Goal: Information Seeking & Learning: Check status

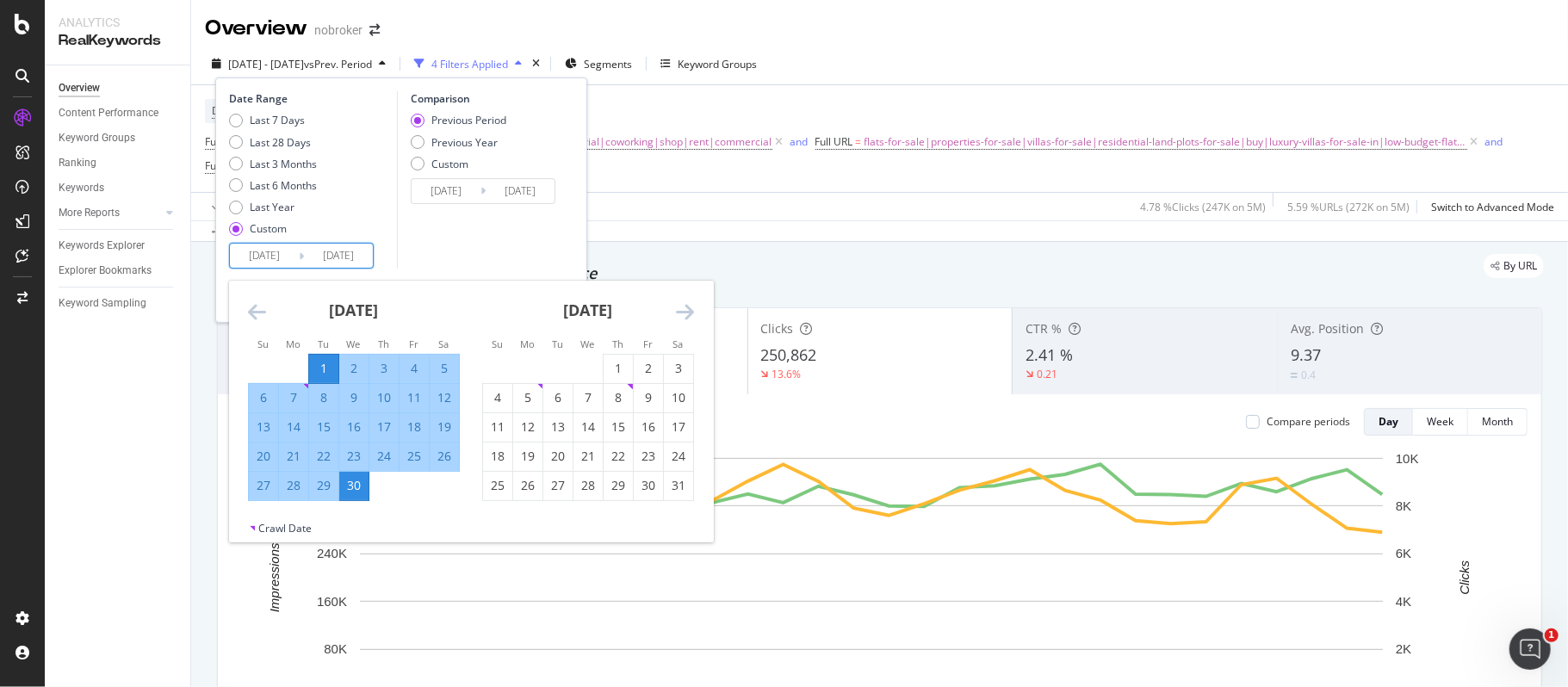
click at [267, 245] on input "[DATE]" at bounding box center [264, 255] width 69 height 24
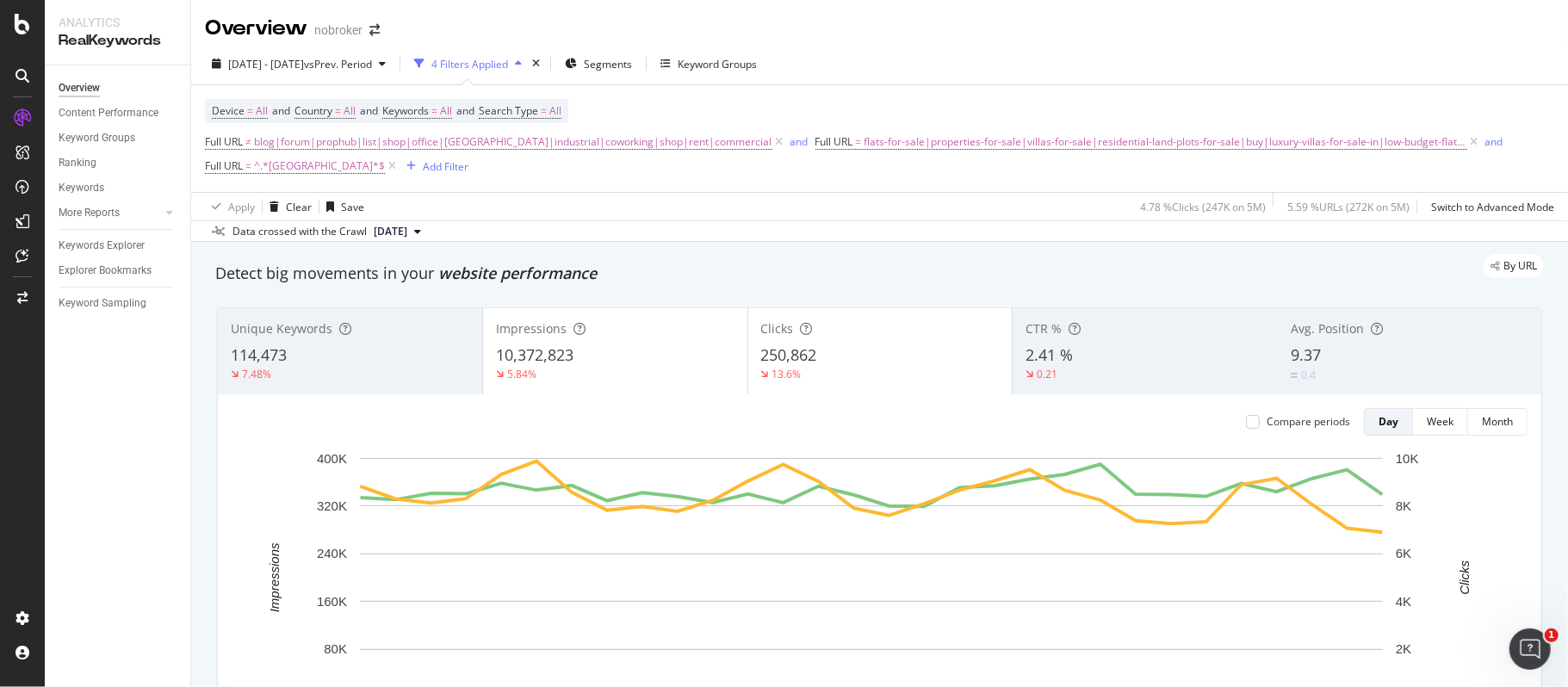
click at [900, 77] on div "[DATE] - [DATE] vs Prev. Period 4 Filters Applied Segments Keyword Groups" at bounding box center [879, 66] width 1377 height 34
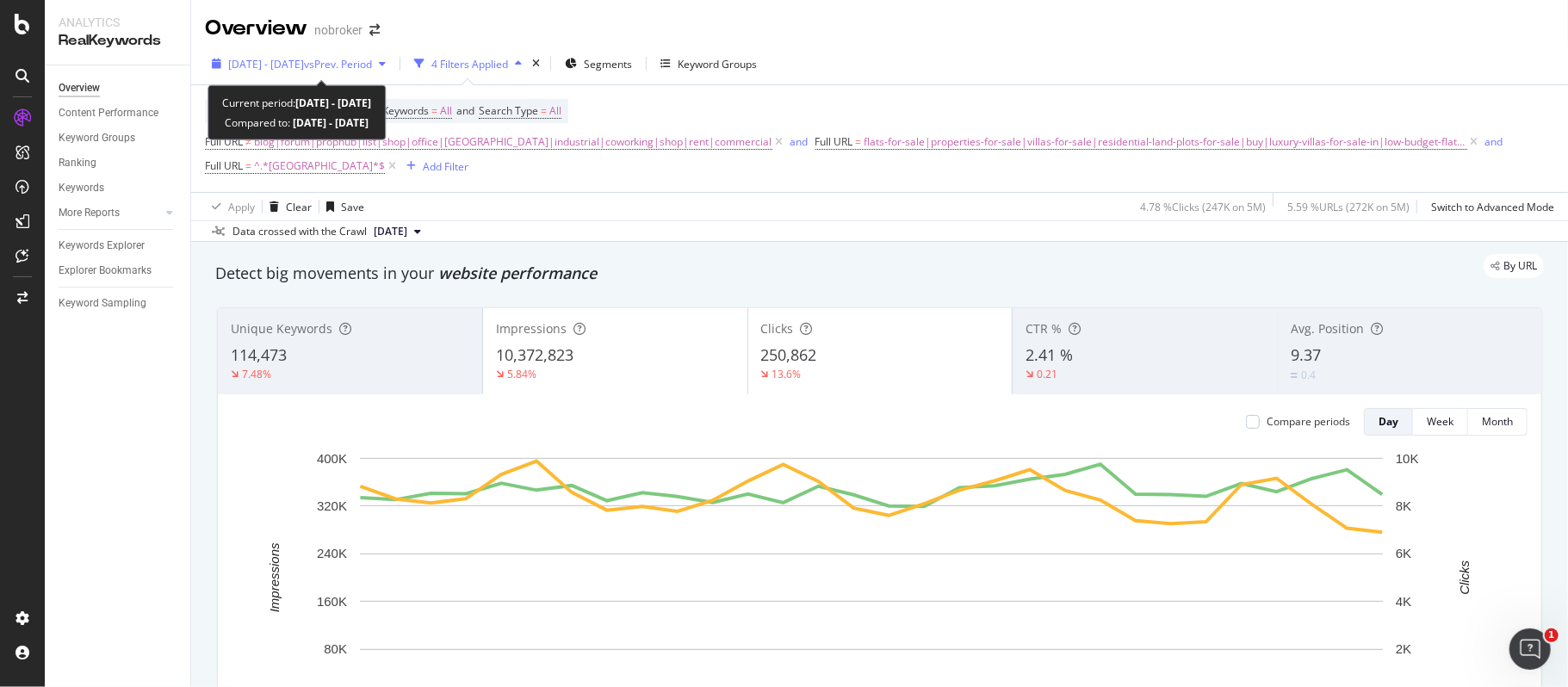
click at [360, 59] on span "vs Prev. Period" at bounding box center [339, 65] width 68 height 15
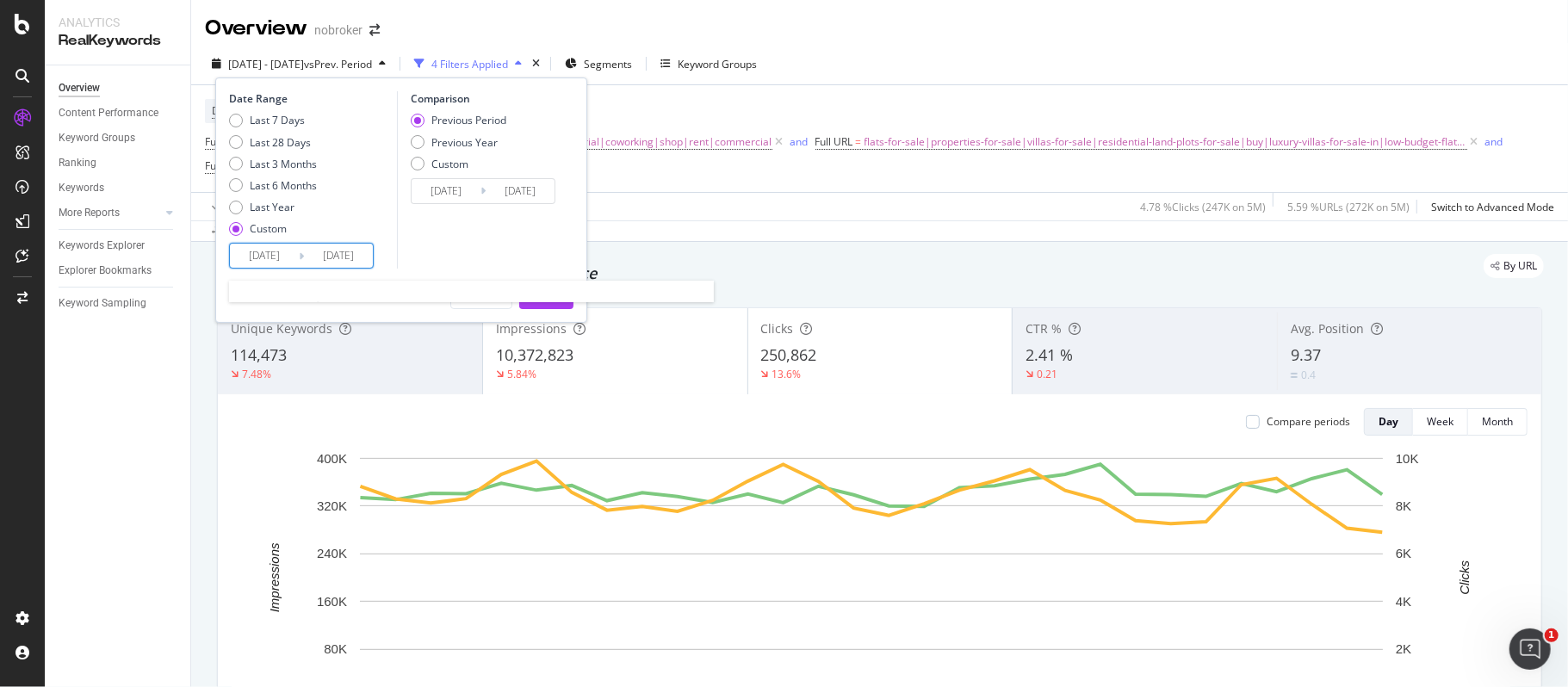
click at [268, 267] on input "[DATE]" at bounding box center [264, 255] width 69 height 24
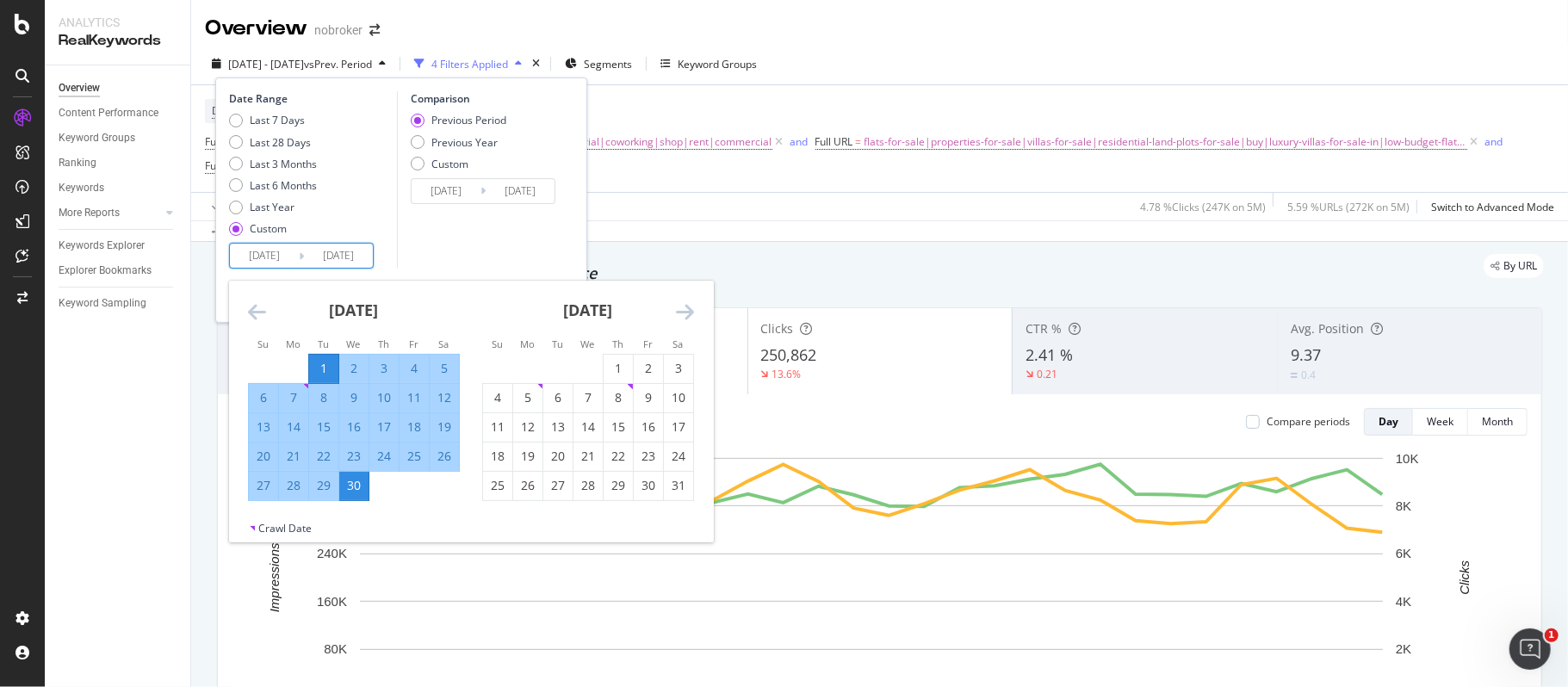
click at [679, 312] on icon "Move forward to switch to the next month." at bounding box center [685, 312] width 18 height 20
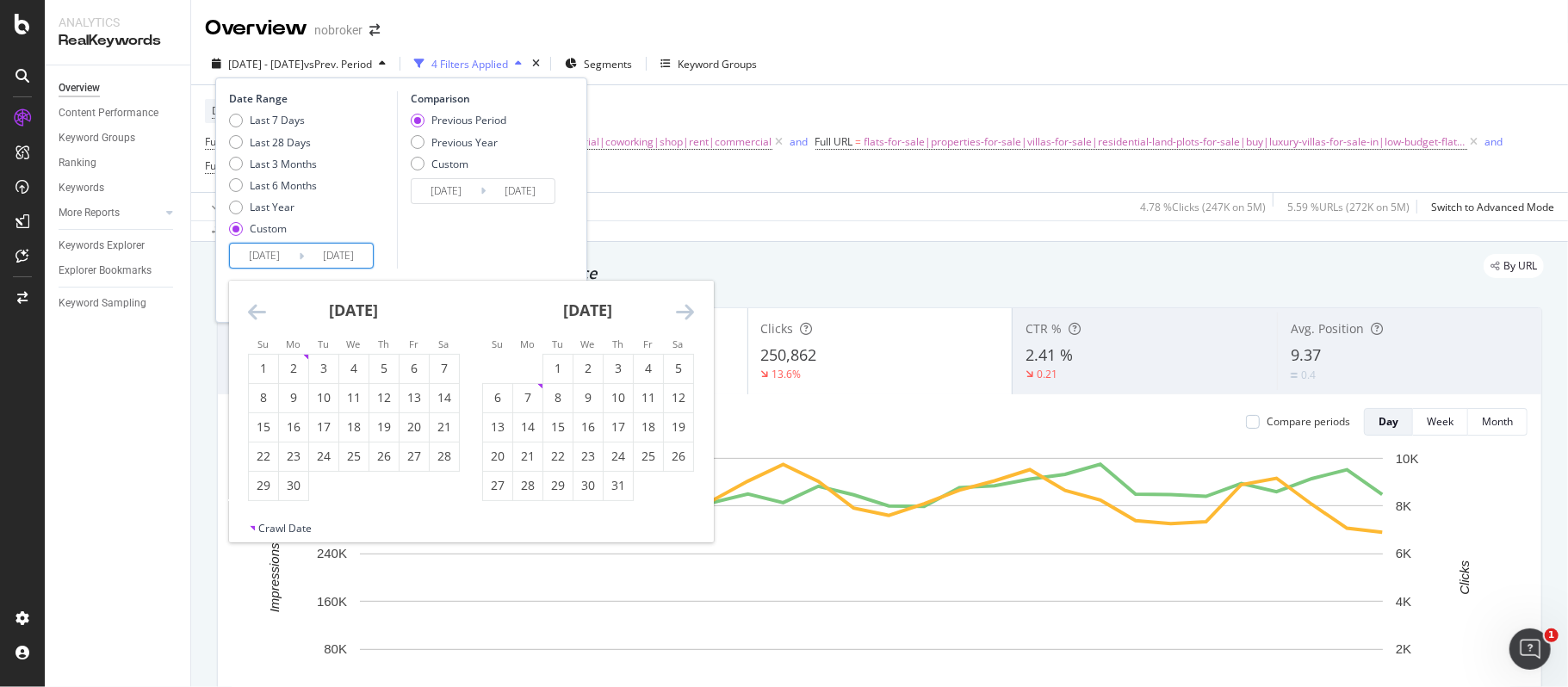
click at [679, 312] on icon "Move forward to switch to the next month." at bounding box center [685, 312] width 18 height 20
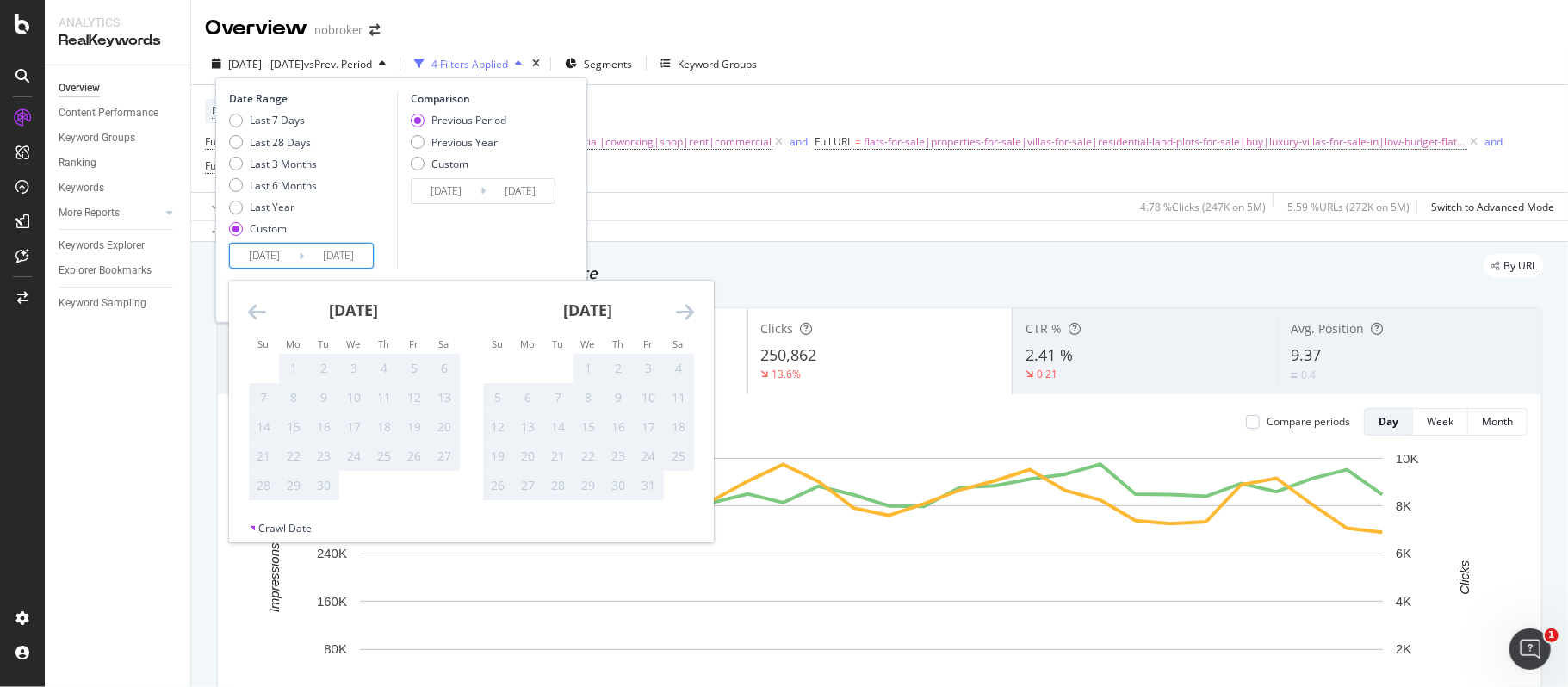
click at [276, 315] on div "[DATE]" at bounding box center [354, 316] width 212 height 73
click at [267, 315] on div "[DATE] 1 2 3 4 5 6 7 8 9 10 11 12 13 14 15 16 17 18 19 20 21 22 23 24 25 26 27 …" at bounding box center [470, 400] width 484 height 240
click at [254, 307] on icon "Move backward to switch to the previous month." at bounding box center [257, 312] width 18 height 20
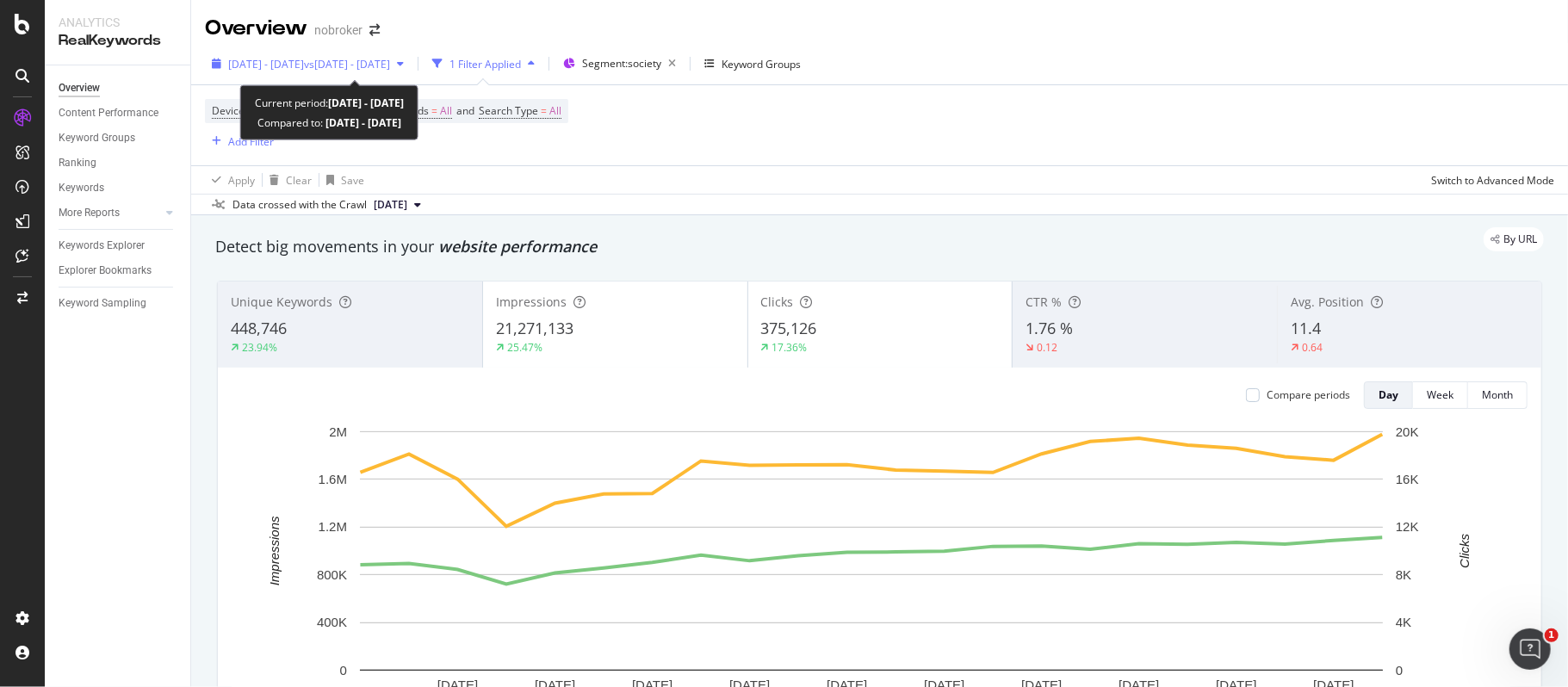
click at [303, 59] on span "[DATE] - [DATE]" at bounding box center [266, 65] width 76 height 15
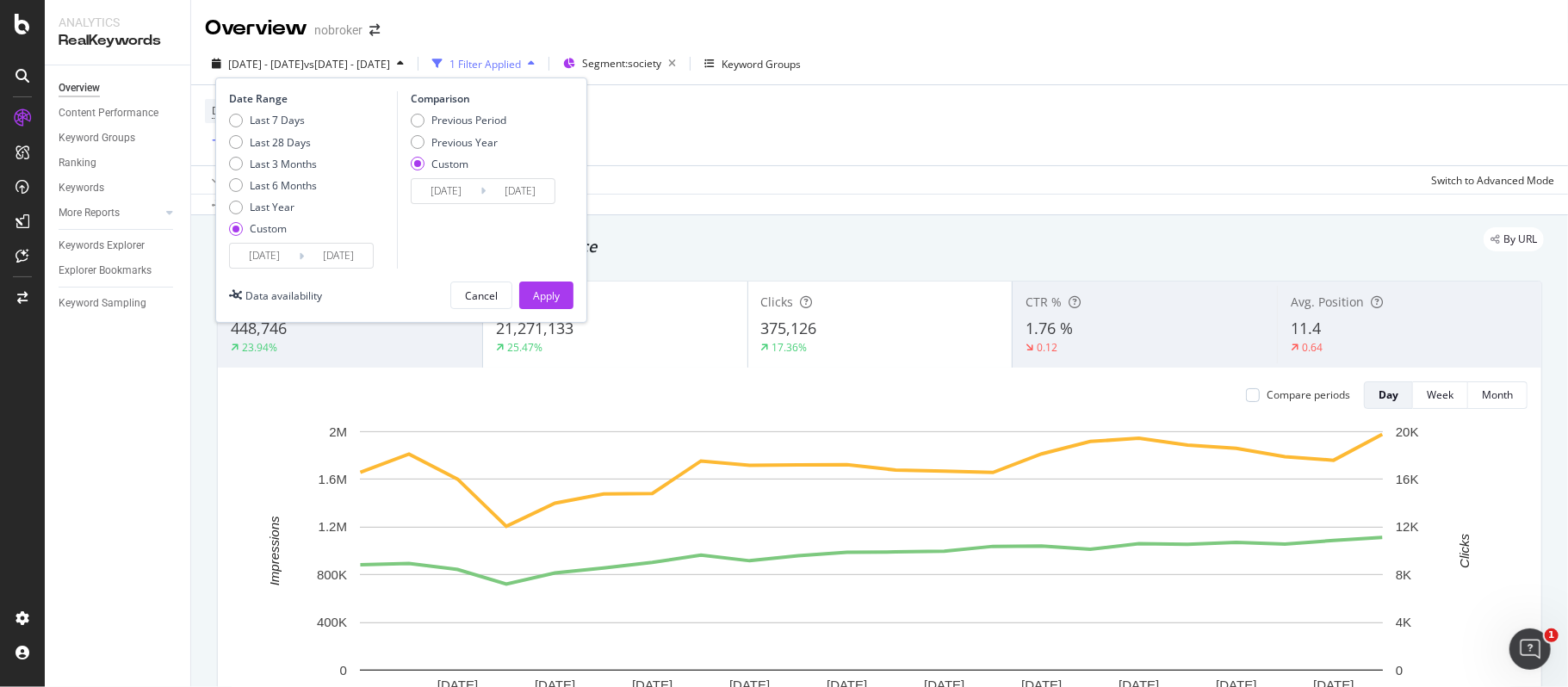
click at [276, 254] on input "2024/06/01" at bounding box center [264, 255] width 69 height 24
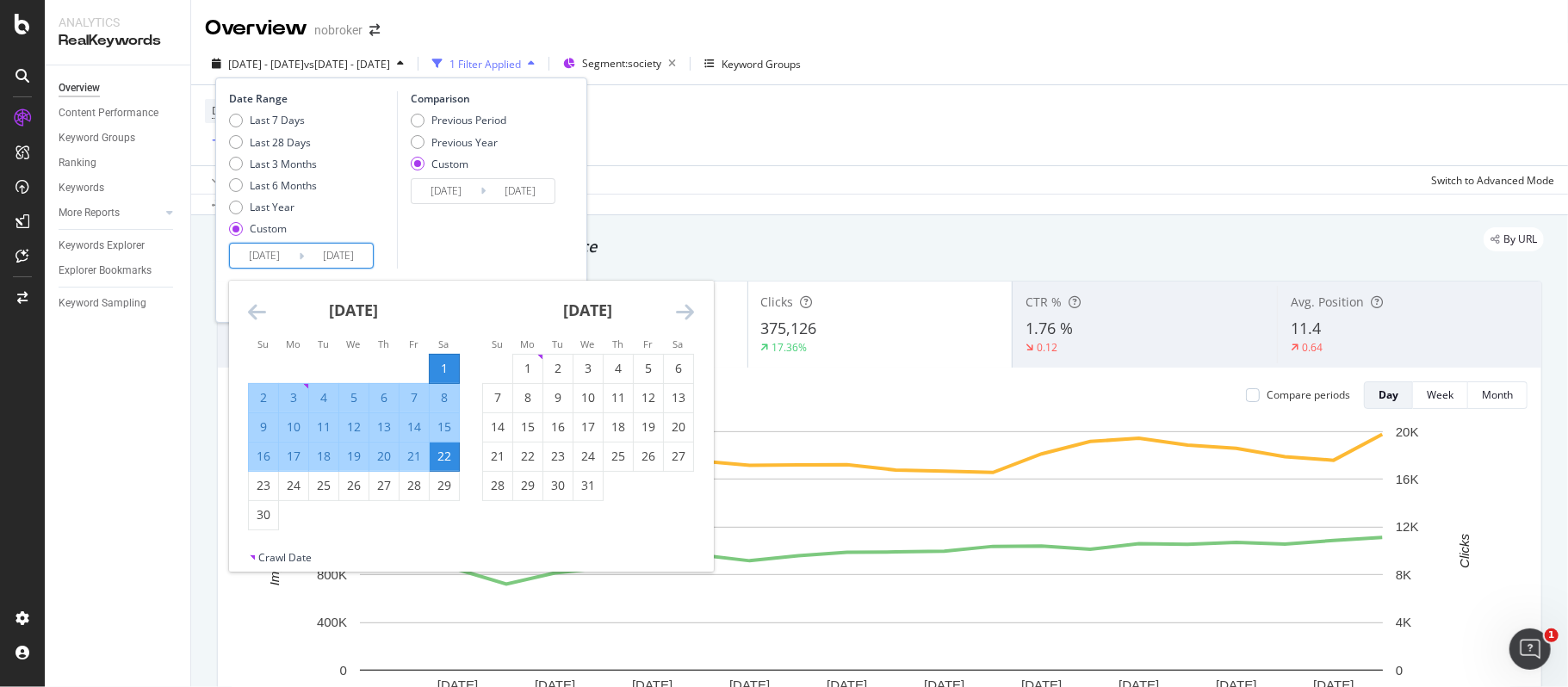
click at [700, 314] on div "July 2024 1 2 3 4 5 6 7 8 9 10 11 12 13 14 15 16 17 18 19 20 21 22 23 24 25 26 …" at bounding box center [588, 390] width 234 height 220
click at [686, 307] on icon "Move forward to switch to the next month." at bounding box center [685, 312] width 18 height 20
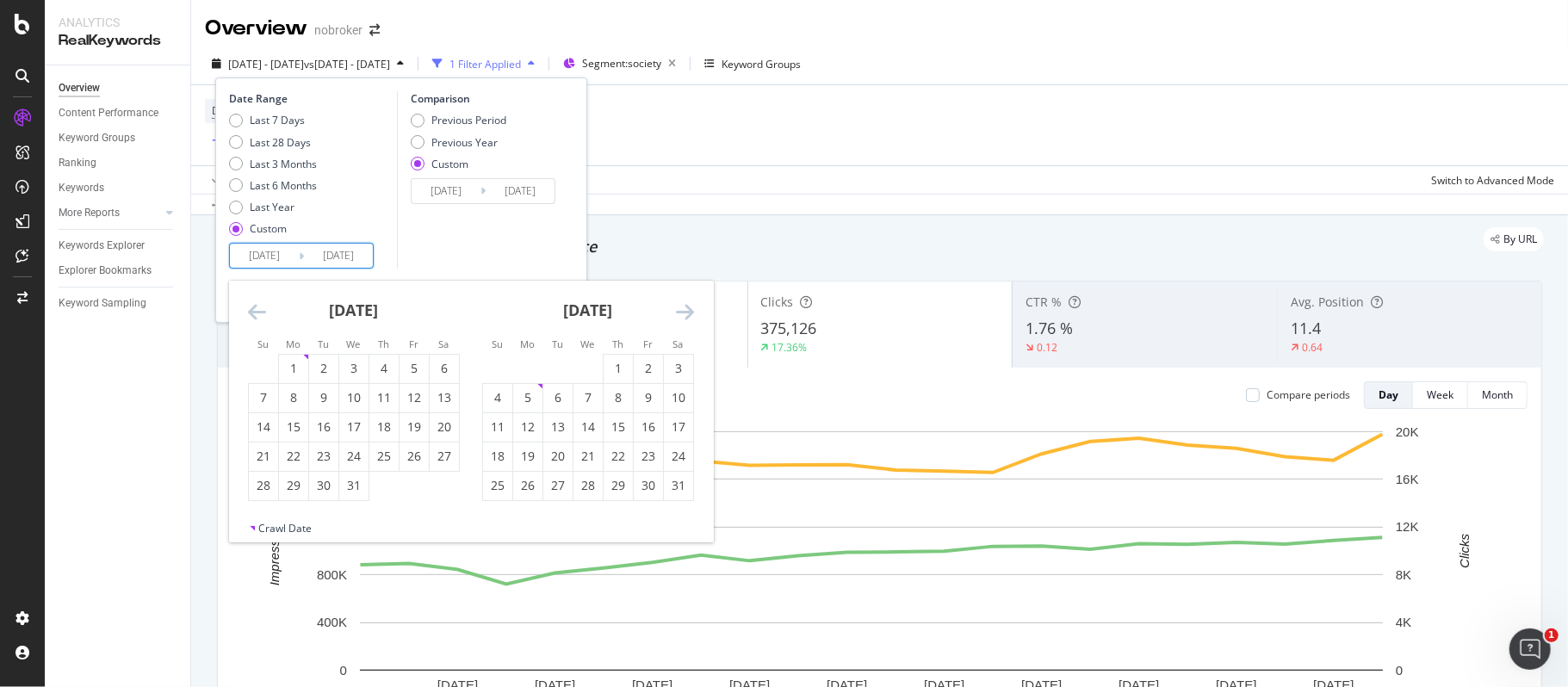
click at [686, 307] on icon "Move forward to switch to the next month." at bounding box center [685, 312] width 18 height 20
click at [685, 307] on icon "Move forward to switch to the next month." at bounding box center [685, 312] width 18 height 20
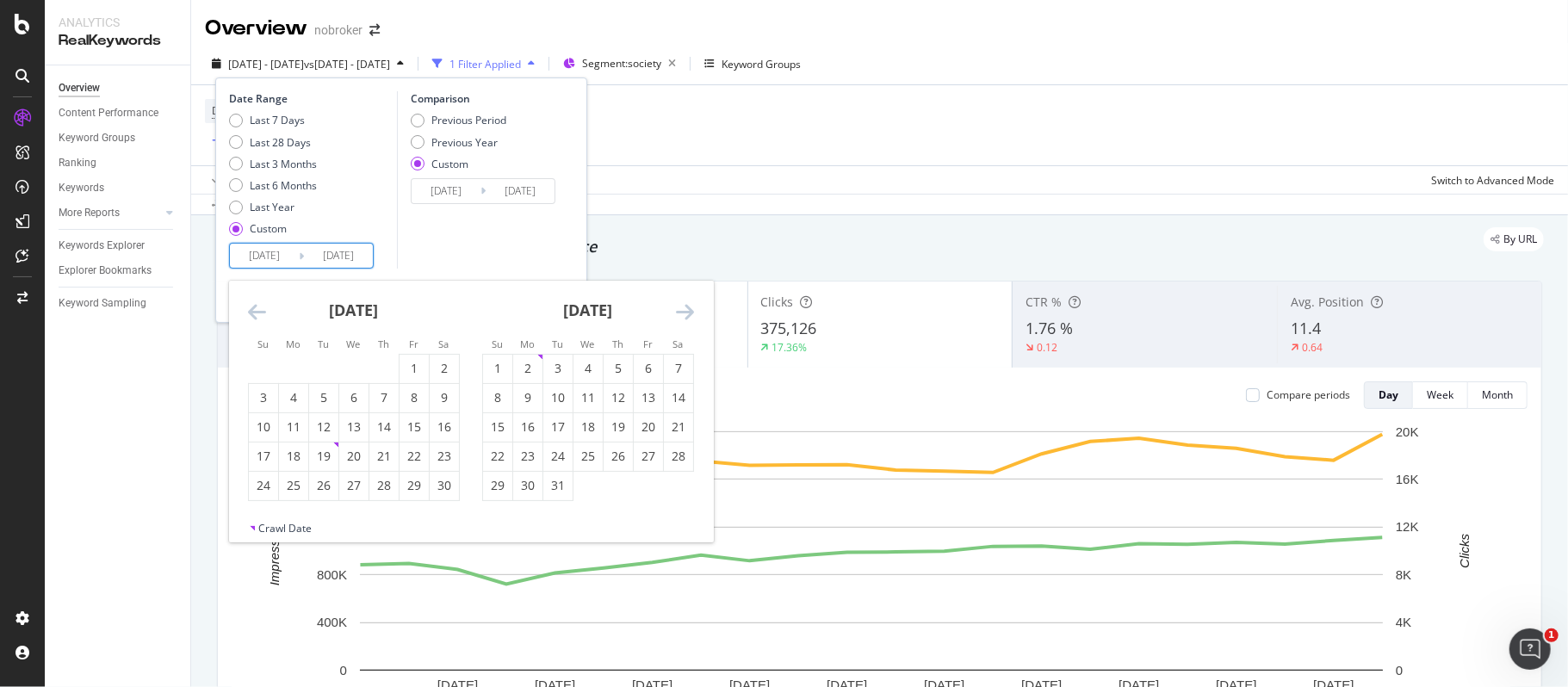
click at [685, 307] on icon "Move forward to switch to the next month." at bounding box center [685, 312] width 18 height 20
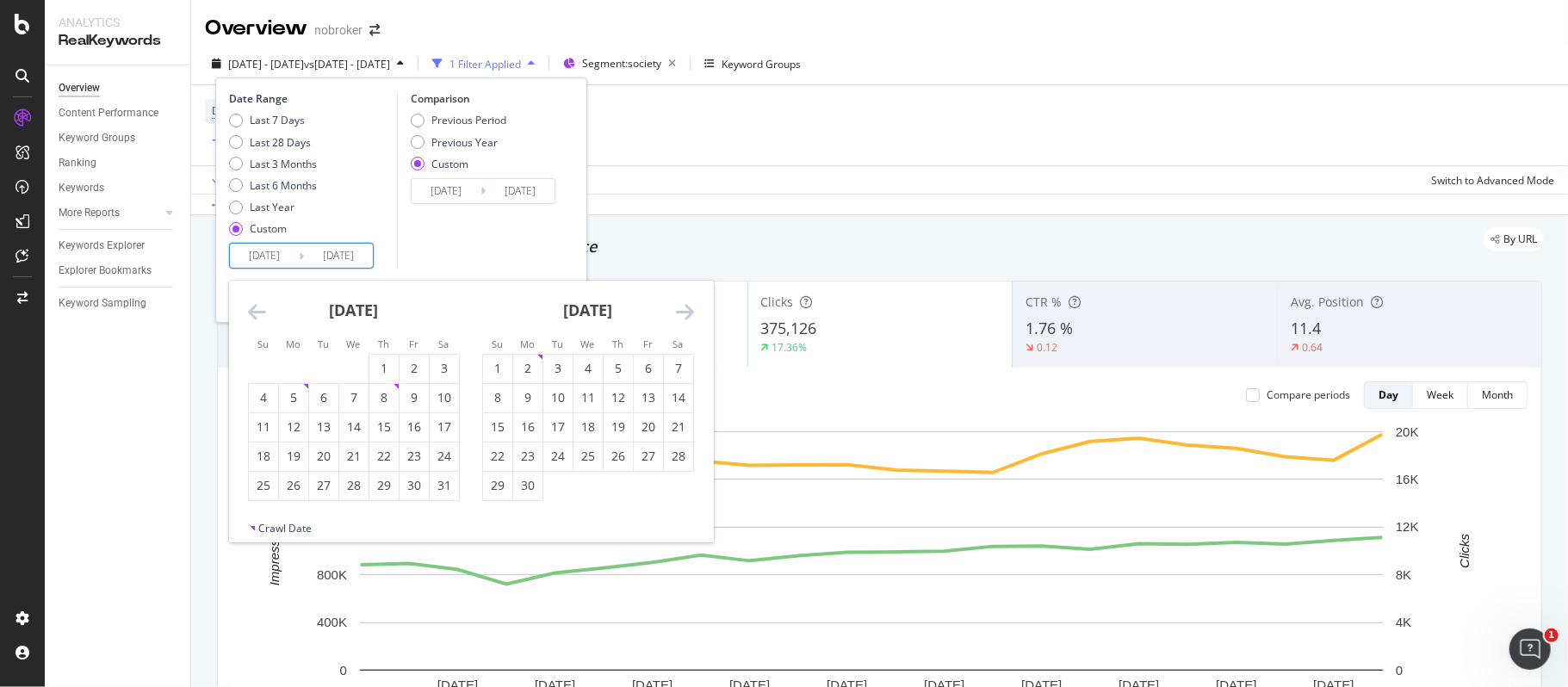
click at [685, 307] on icon "Move forward to switch to the next month." at bounding box center [685, 312] width 18 height 20
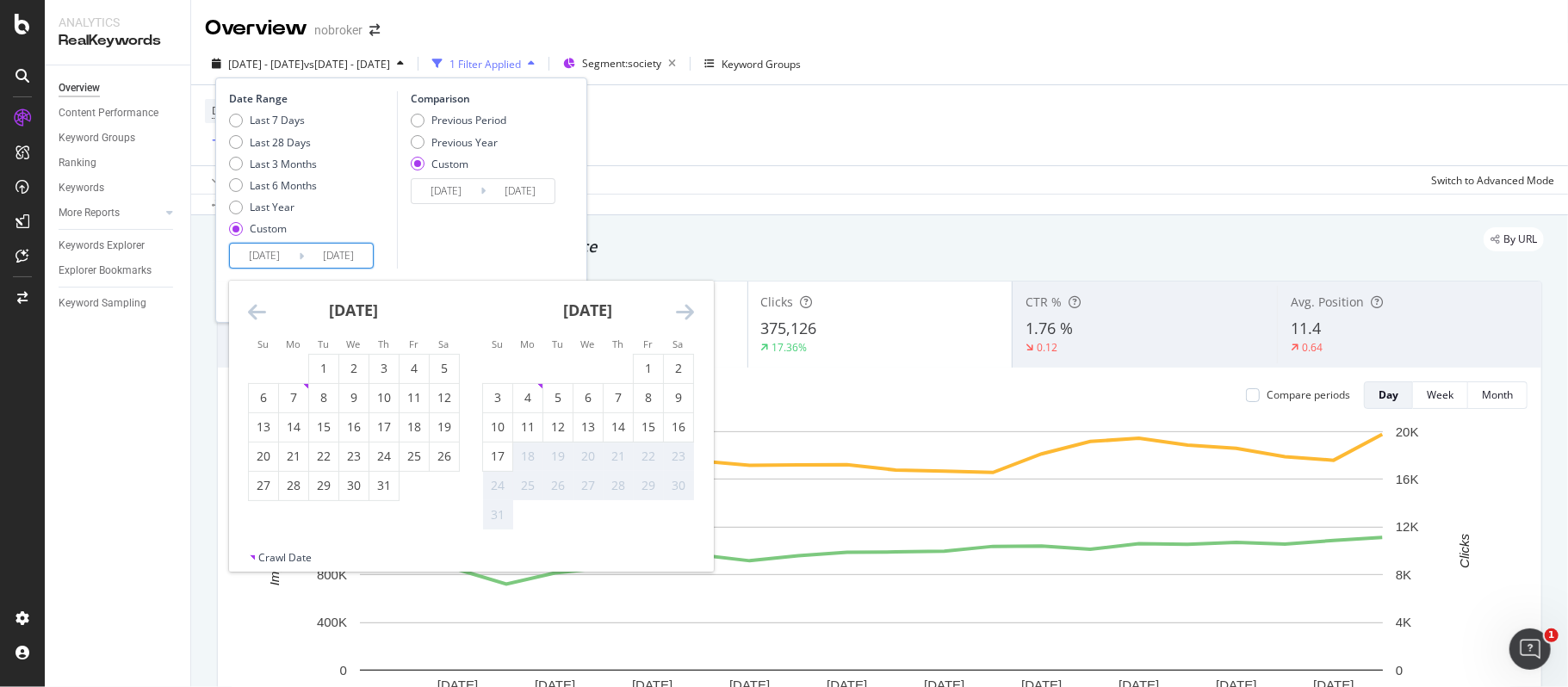
click at [685, 307] on icon "Move forward to switch to the next month." at bounding box center [685, 312] width 18 height 20
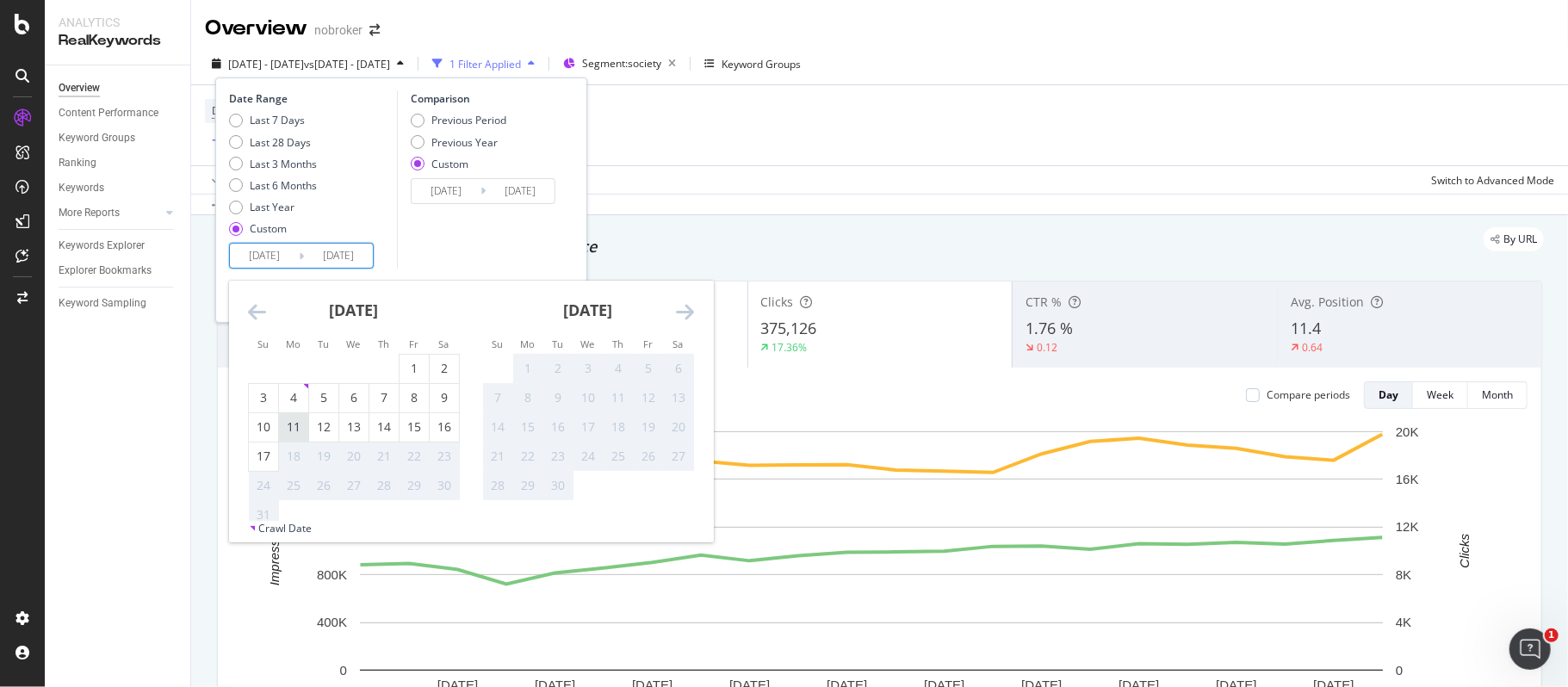
click at [291, 422] on div "11" at bounding box center [294, 427] width 30 height 18
type input "2025/08/11"
click at [264, 456] on div "17" at bounding box center [264, 456] width 30 height 18
type input "2025/08/17"
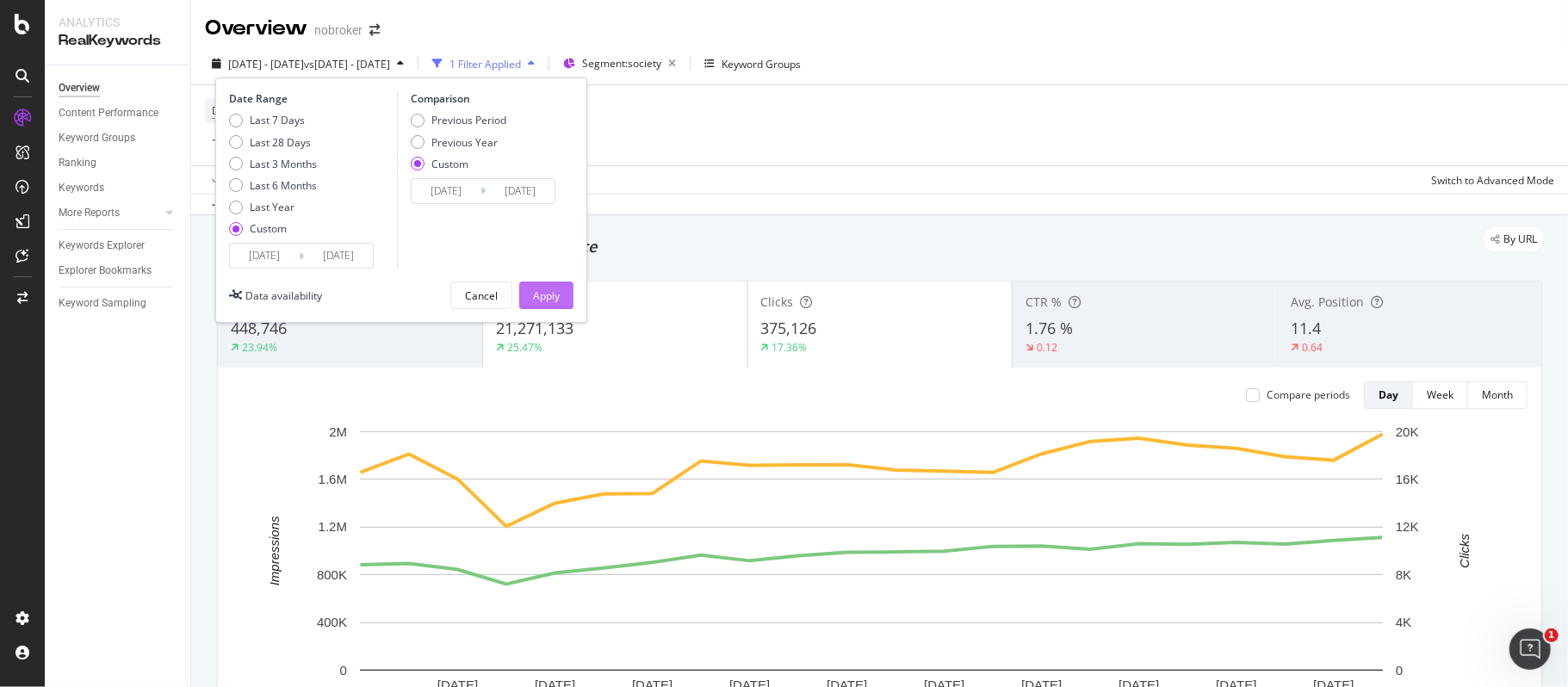
click at [533, 298] on div "Apply" at bounding box center [546, 296] width 27 height 15
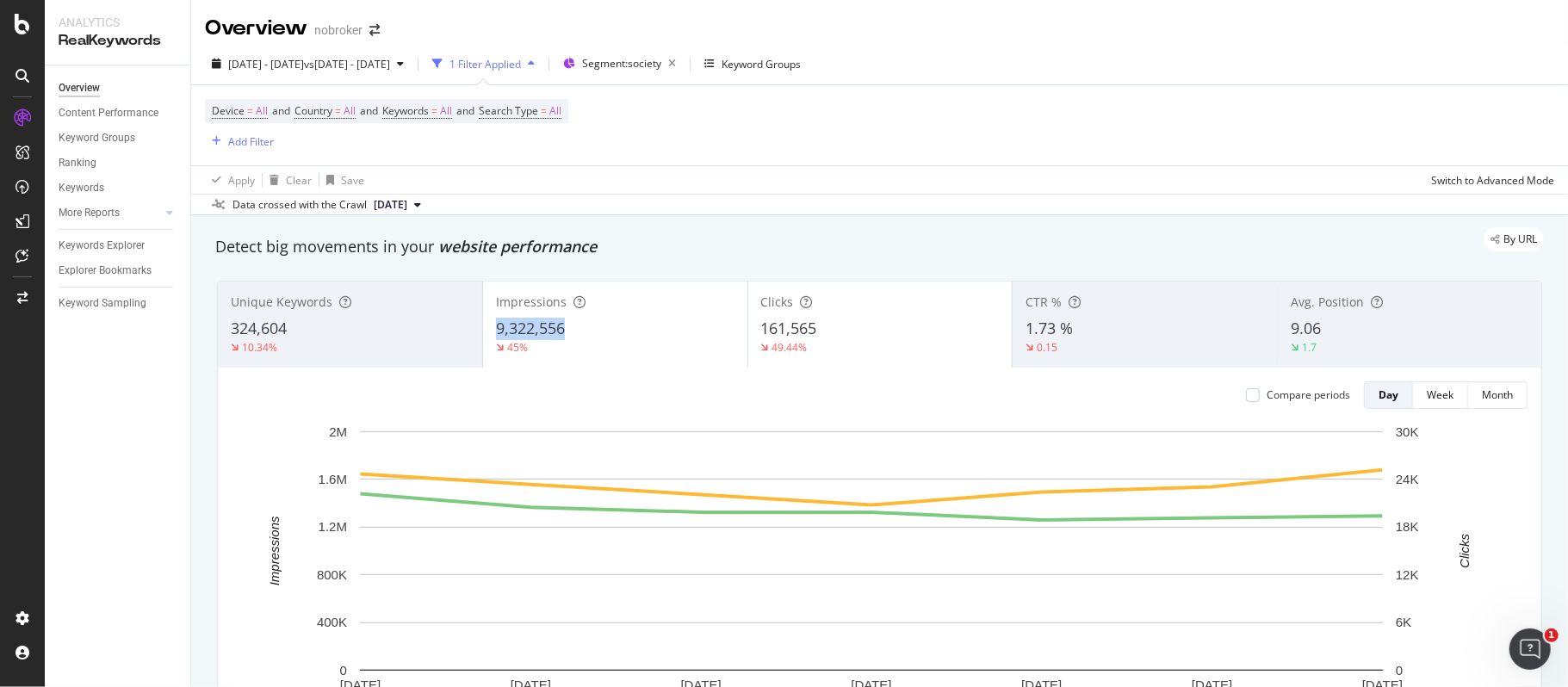
copy span "9,322,556"
copy span "161,565"
copy span "9.06"
click at [801, 62] on div "Keyword Groups" at bounding box center [761, 65] width 79 height 15
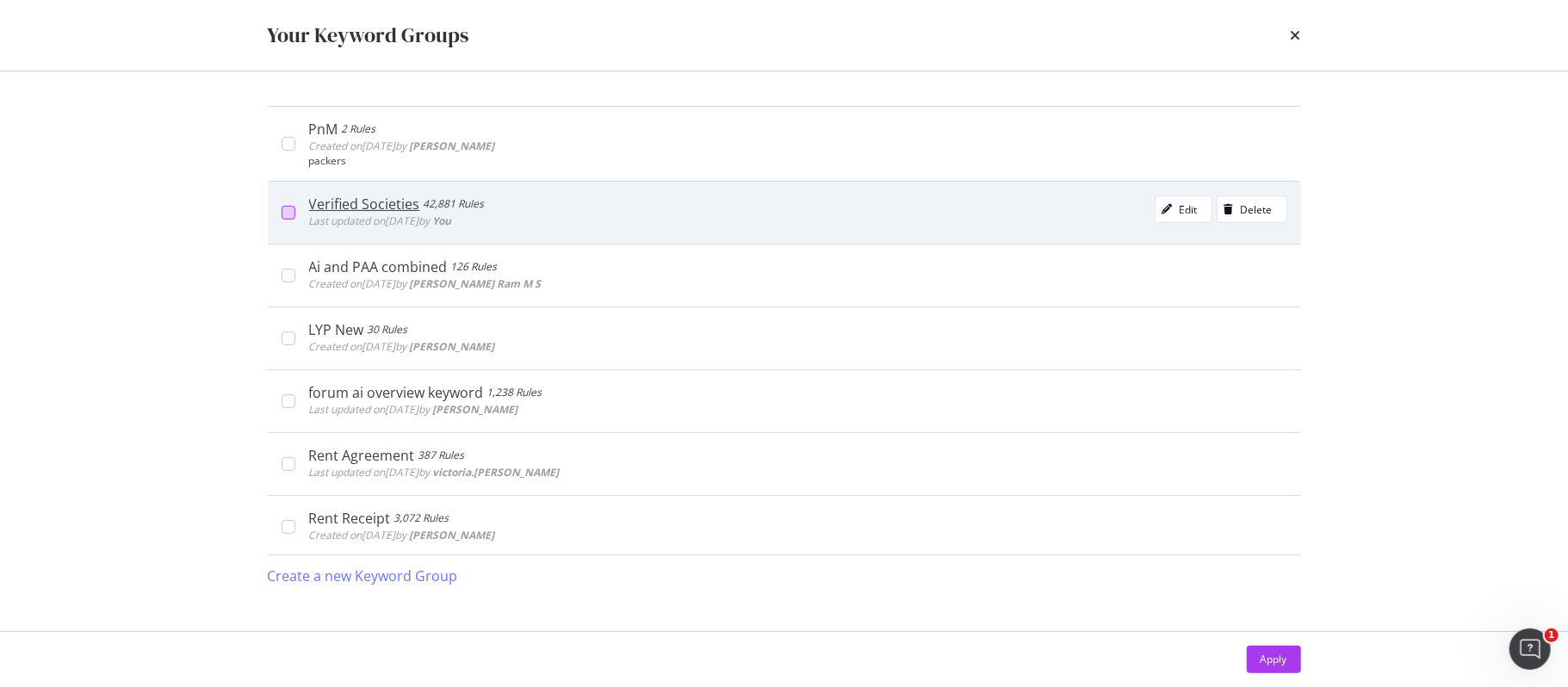
click at [291, 215] on div "modal" at bounding box center [288, 212] width 14 height 14
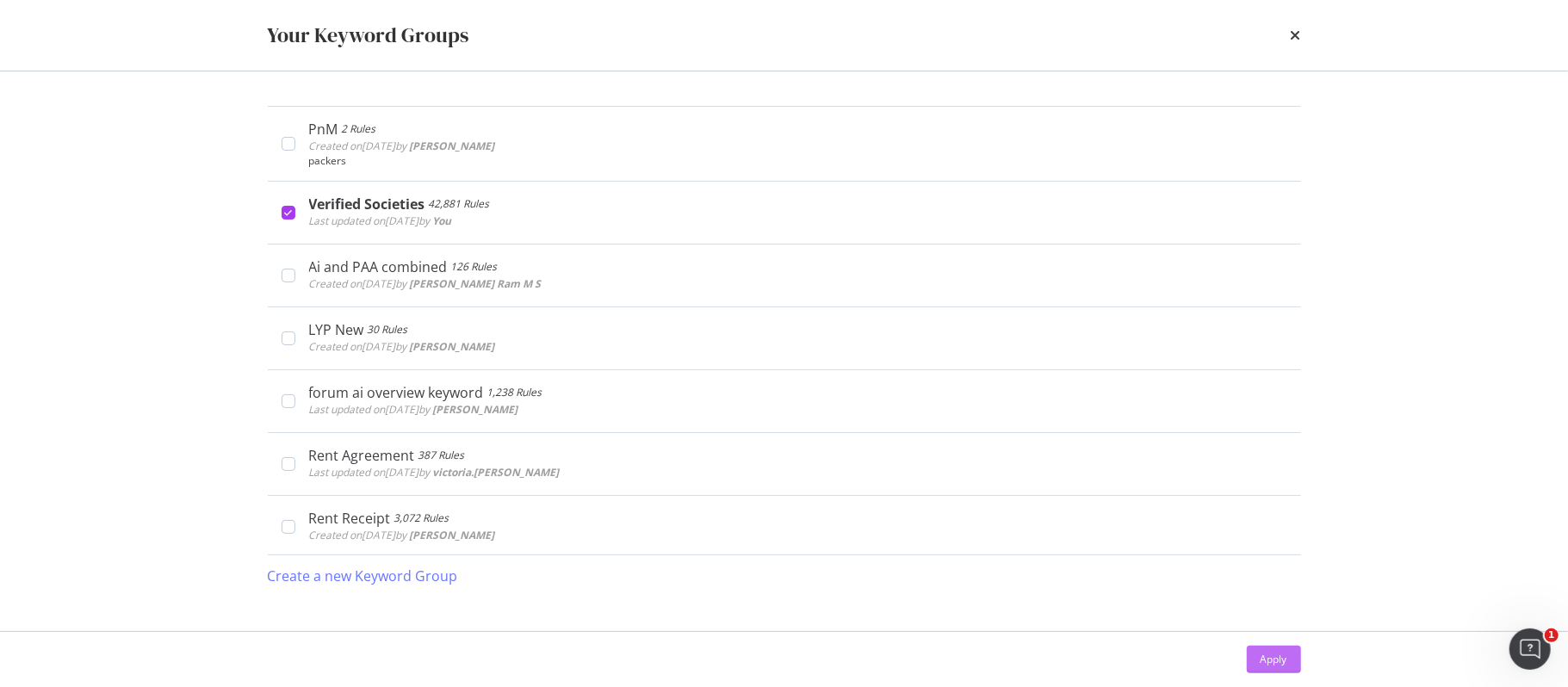
click at [1265, 656] on div "Apply" at bounding box center [1274, 659] width 27 height 15
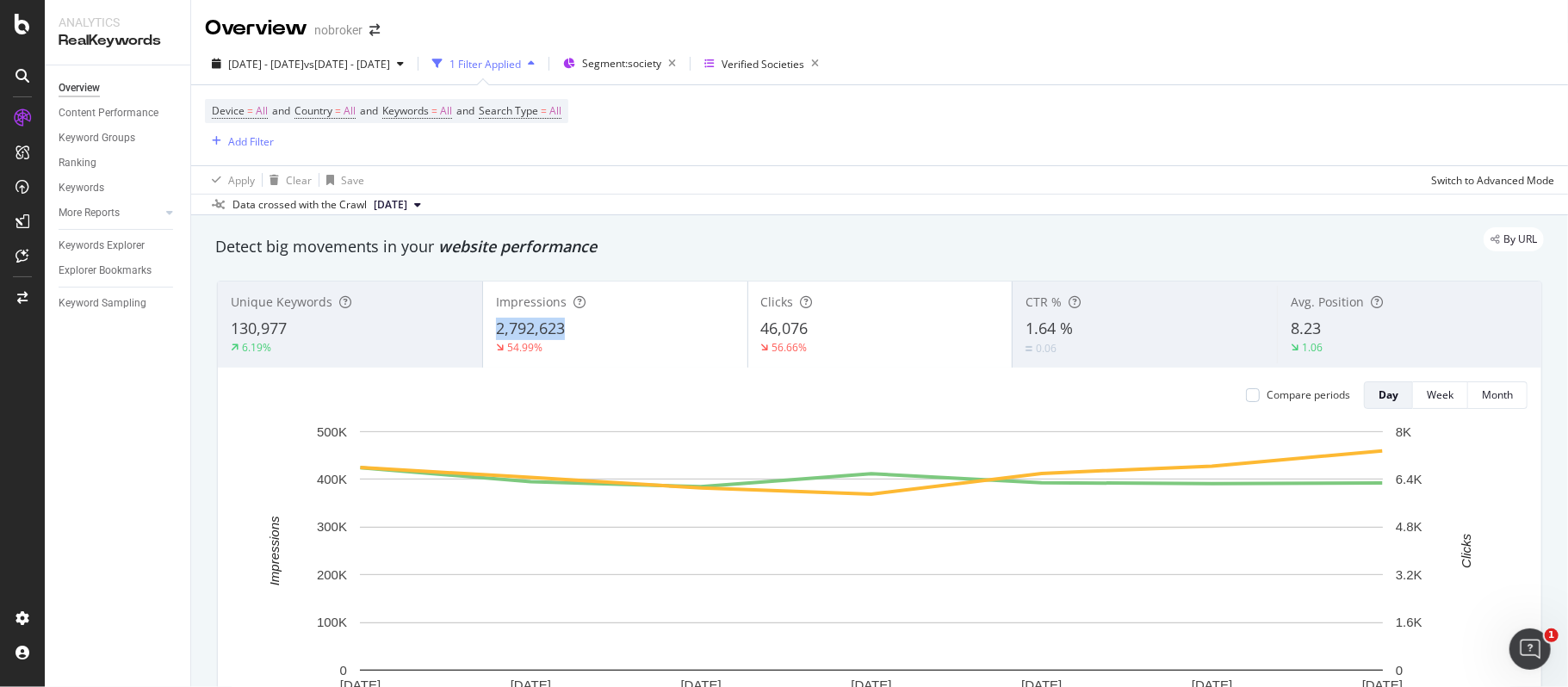
copy span "2,792,623"
copy span "46,076"
copy span "1.64 %"
copy span "8.23"
